Goal: Use online tool/utility: Utilize a website feature to perform a specific function

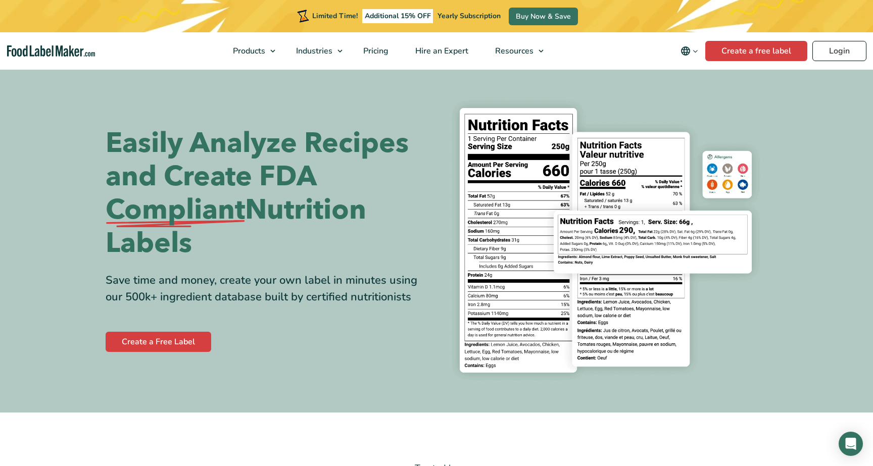
click at [844, 50] on link "Login" at bounding box center [840, 51] width 54 height 20
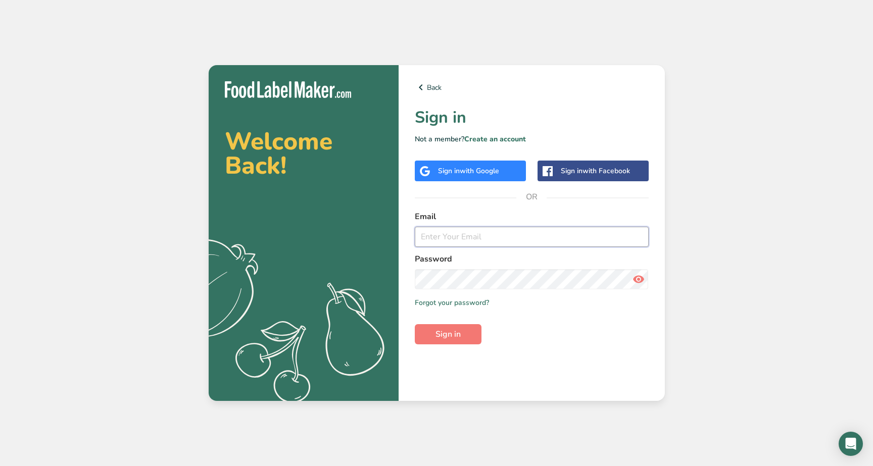
type input "[EMAIL_ADDRESS][DOMAIN_NAME]"
click at [448, 334] on button "Sign in" at bounding box center [448, 334] width 67 height 20
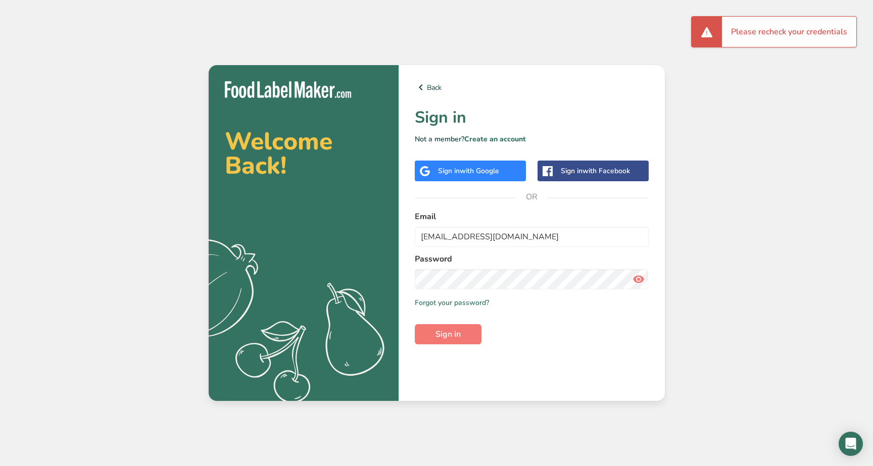
click at [482, 171] on span "with Google" at bounding box center [479, 171] width 39 height 10
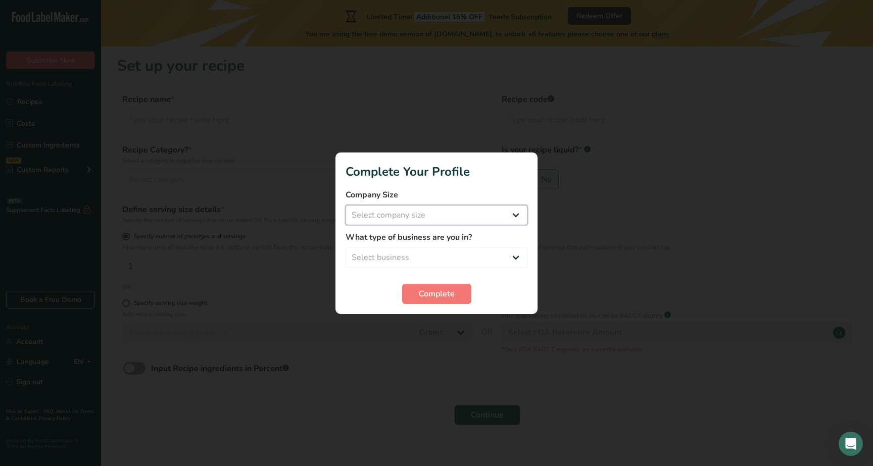
select select "1"
select select "8"
click at [425, 286] on button "Complete" at bounding box center [436, 294] width 69 height 20
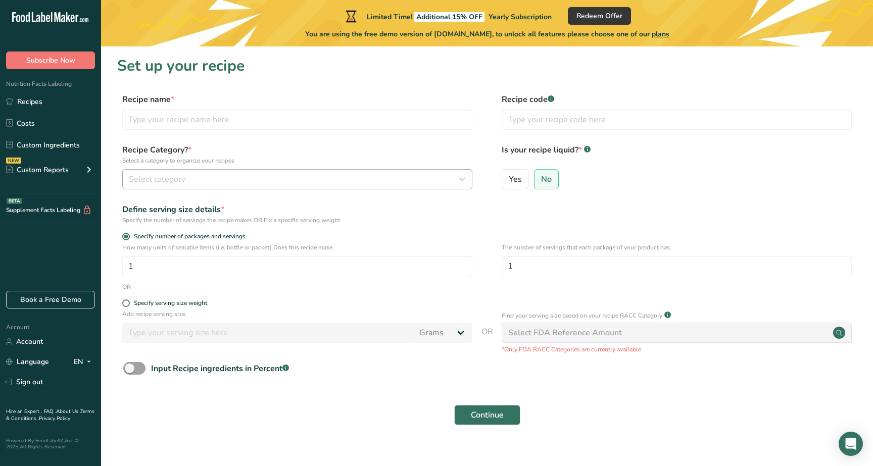
click at [250, 175] on div "Select category" at bounding box center [294, 179] width 331 height 12
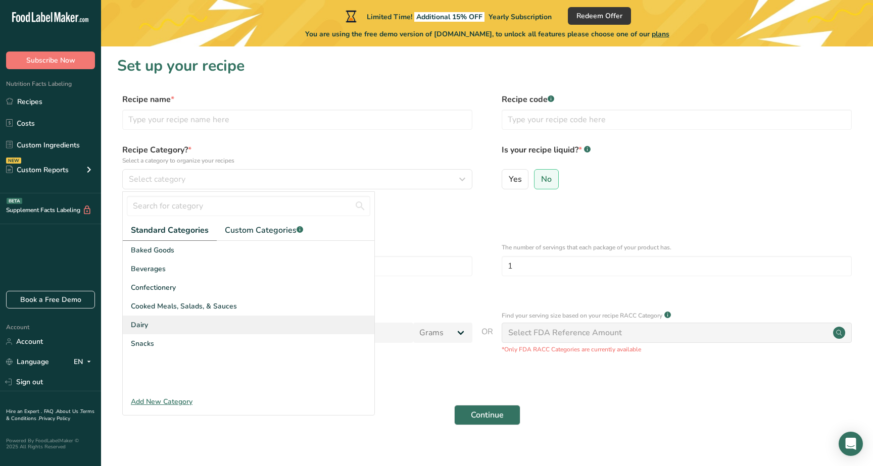
click at [201, 322] on div "Dairy" at bounding box center [249, 325] width 252 height 19
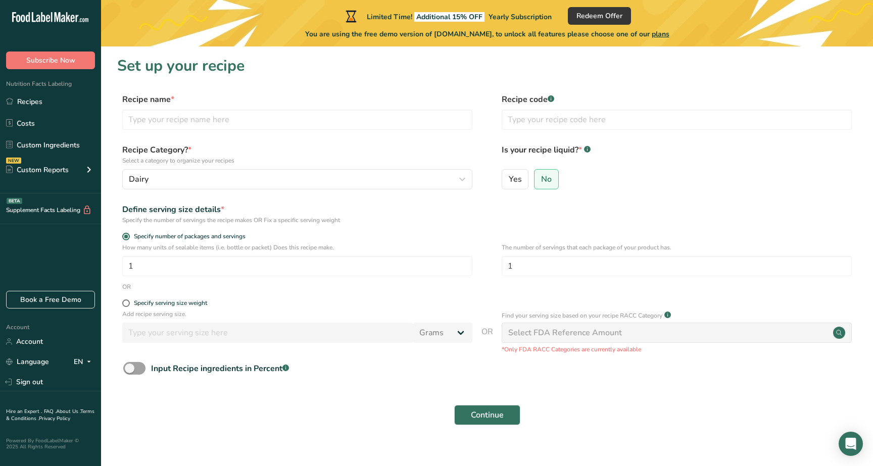
click at [541, 325] on div "Select FDA Reference Amount" at bounding box center [677, 333] width 350 height 20
click at [556, 334] on div "Select FDA Reference Amount" at bounding box center [565, 333] width 114 height 12
click at [572, 125] on input "text" at bounding box center [677, 120] width 350 height 20
